Goal: Information Seeking & Learning: Find specific fact

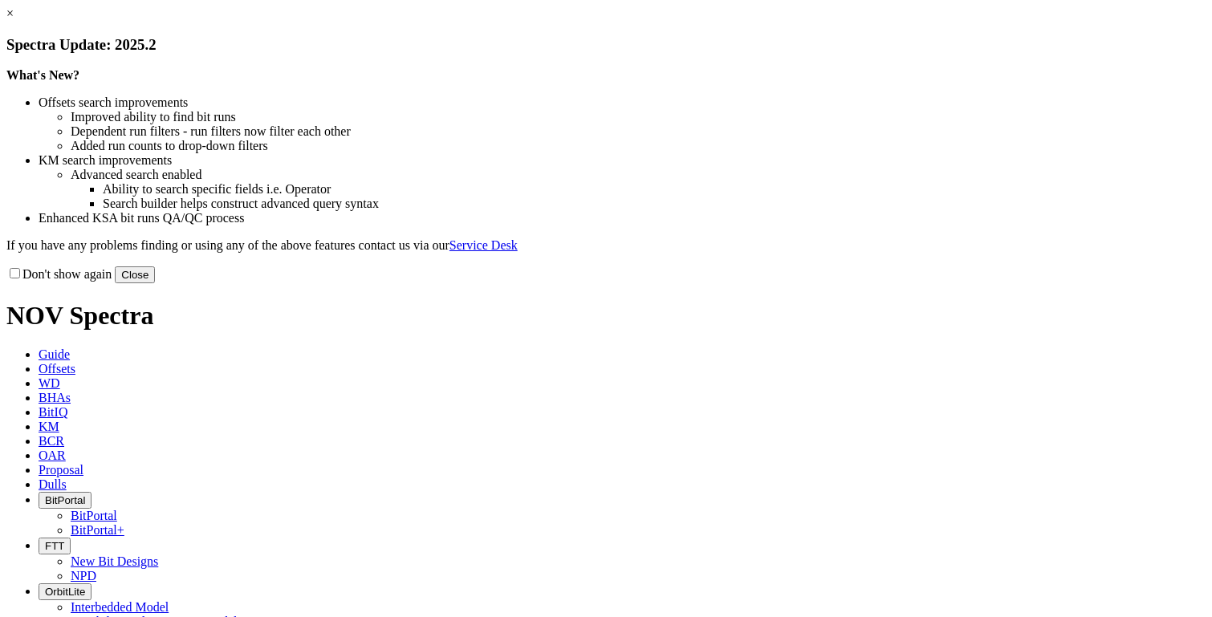
click at [155, 283] on button "Close" at bounding box center [135, 275] width 40 height 17
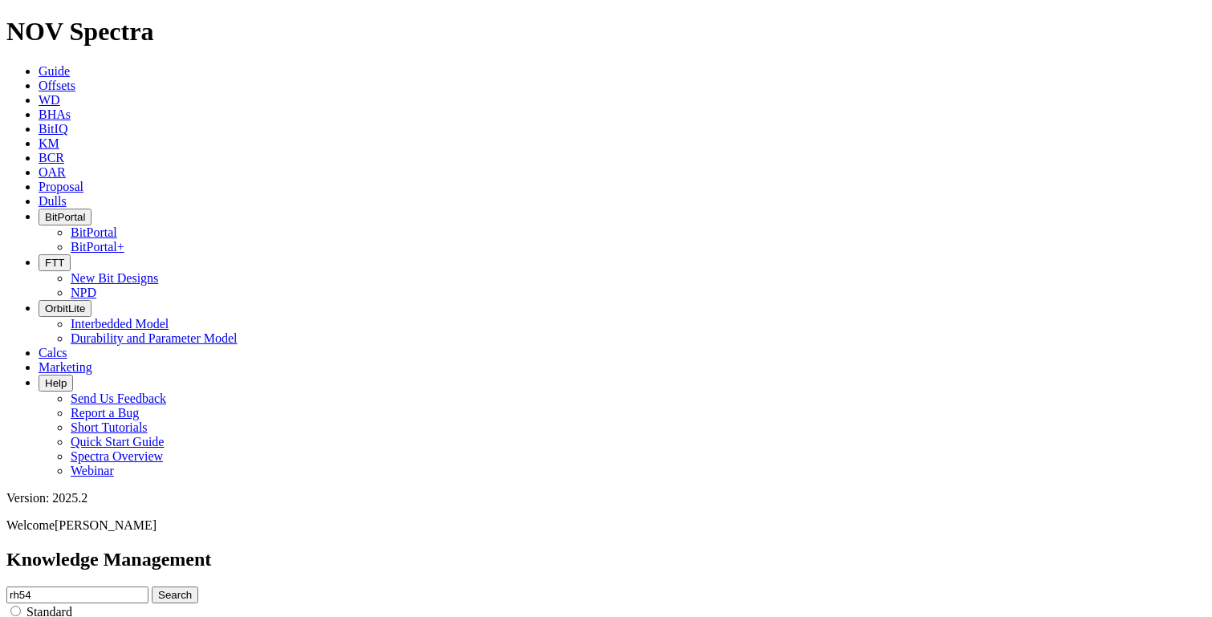
scroll to position [770, 0]
click at [59, 136] on span "KM" at bounding box center [49, 143] width 21 height 14
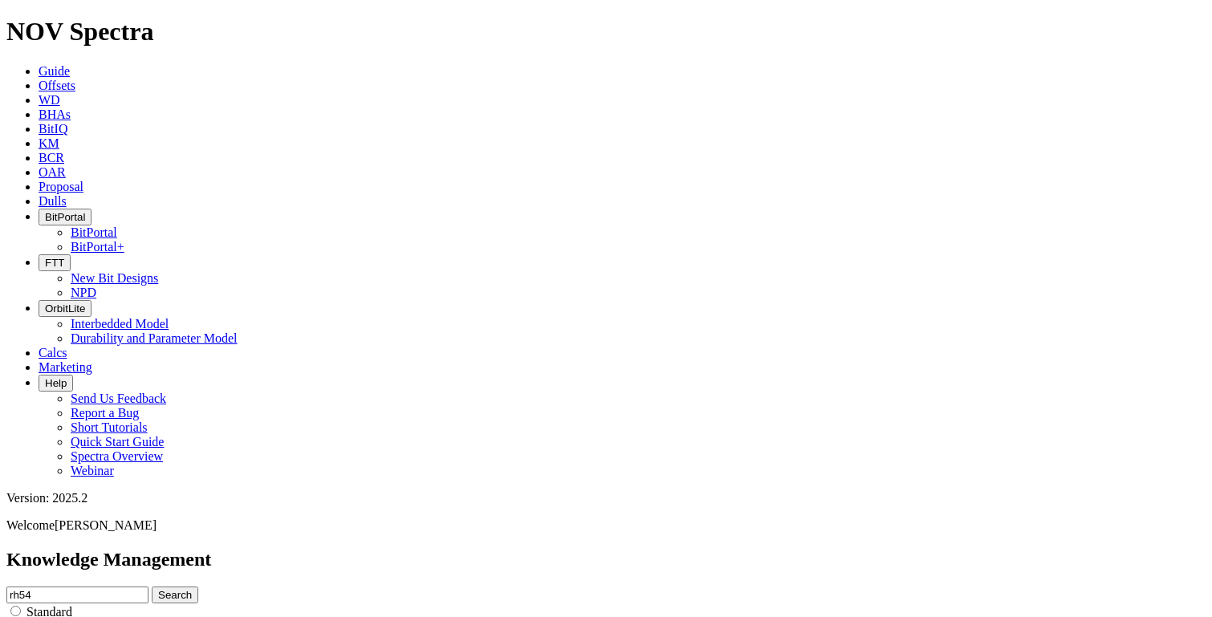
click at [59, 136] on span "KM" at bounding box center [49, 143] width 21 height 14
click at [149, 587] on input "rh54" at bounding box center [77, 595] width 142 height 17
type input "r"
type input "h"
type input "Lateral vibrations"
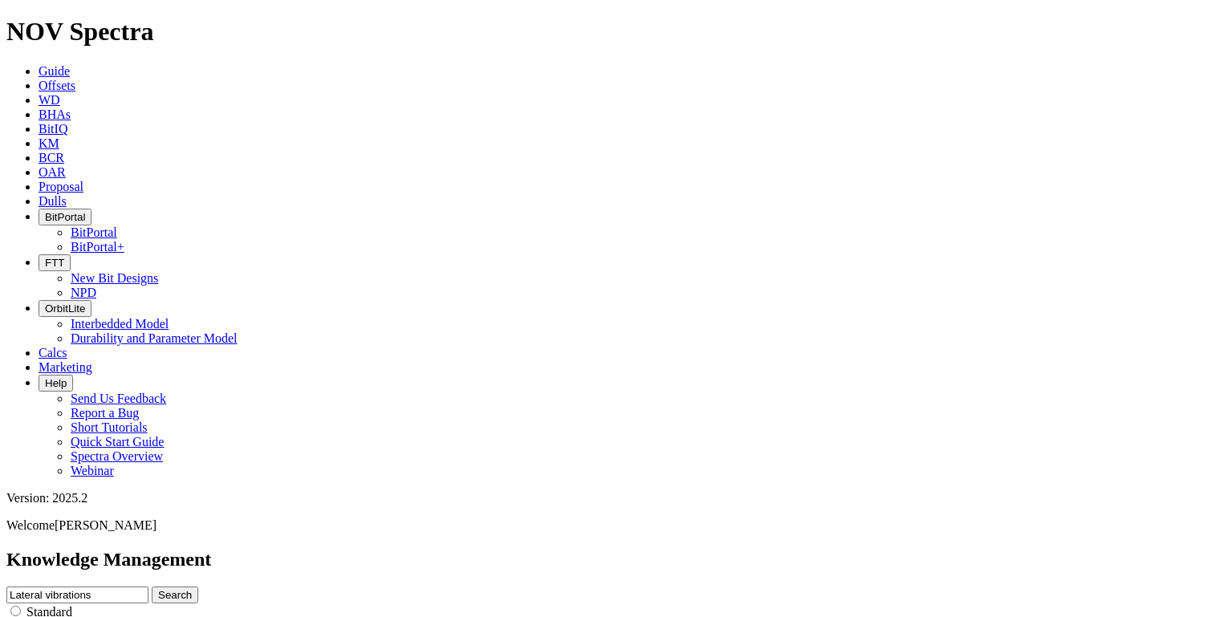
click at [152, 587] on button "Search" at bounding box center [175, 595] width 47 height 17
